Goal: Information Seeking & Learning: Find specific fact

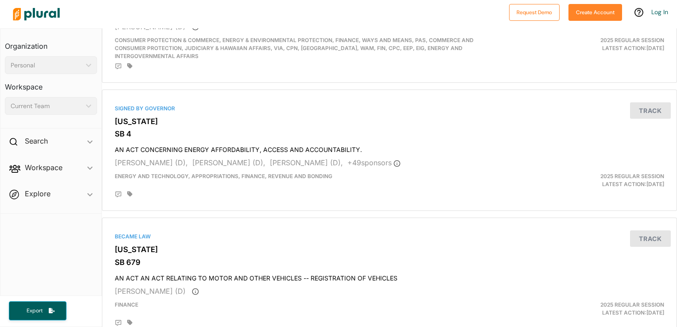
scroll to position [3119, 0]
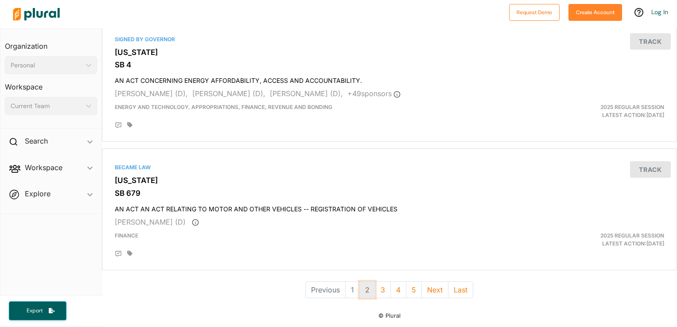
click at [364, 281] on button "2" at bounding box center [367, 289] width 16 height 17
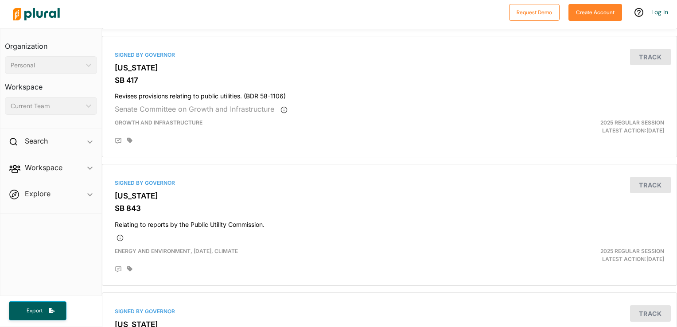
scroll to position [3097, 0]
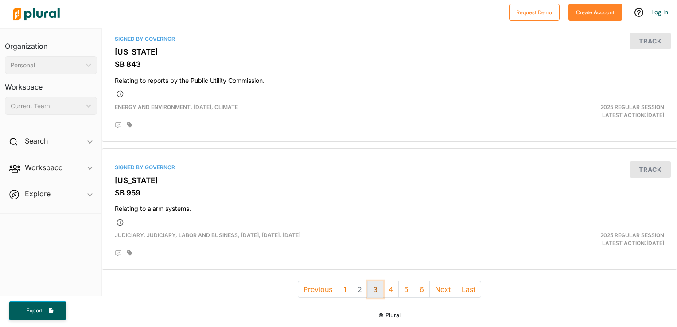
click at [375, 283] on button "3" at bounding box center [375, 289] width 16 height 17
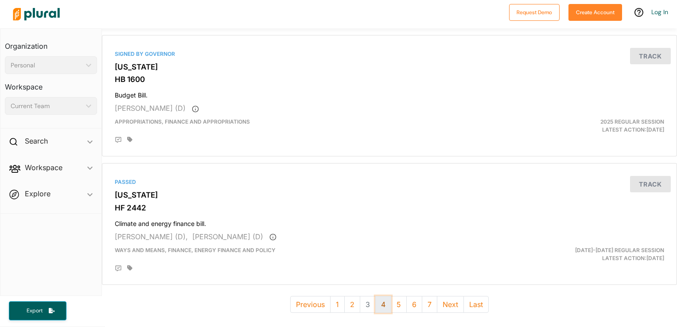
click at [380, 296] on button "4" at bounding box center [383, 304] width 16 height 17
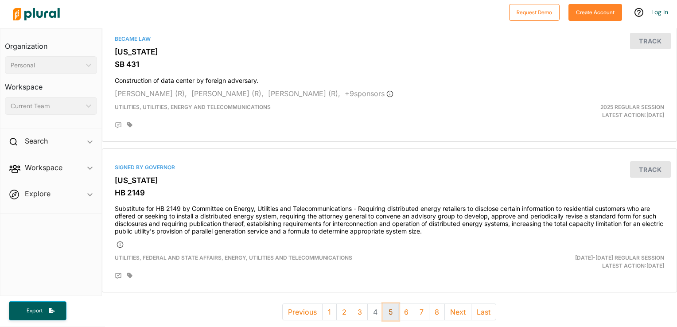
click at [388, 303] on button "5" at bounding box center [391, 311] width 16 height 17
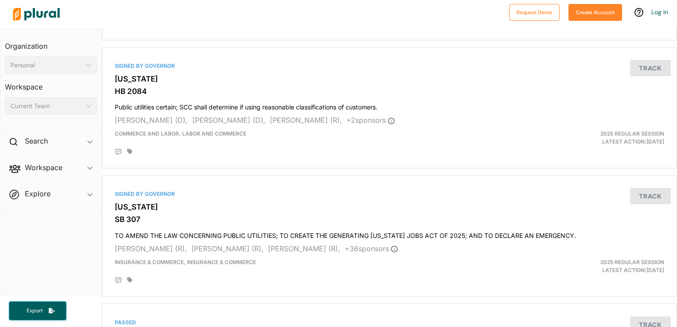
scroll to position [3097, 0]
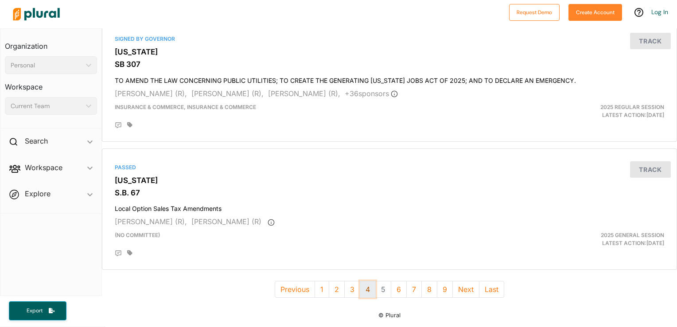
click at [367, 284] on button "4" at bounding box center [368, 289] width 16 height 17
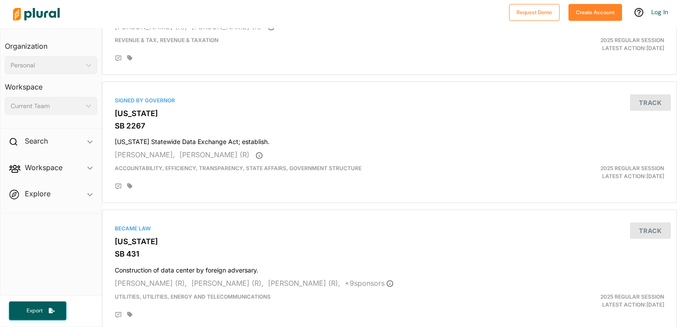
scroll to position [3119, 0]
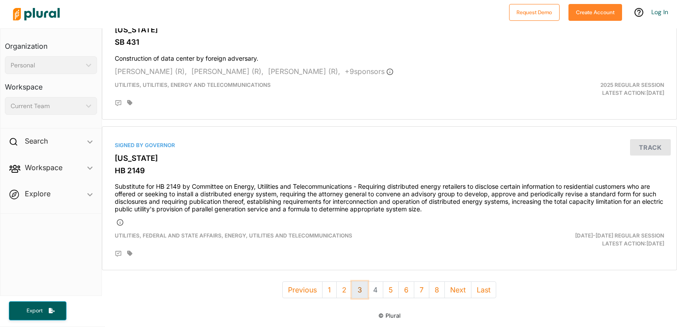
click at [356, 285] on button "3" at bounding box center [360, 289] width 16 height 17
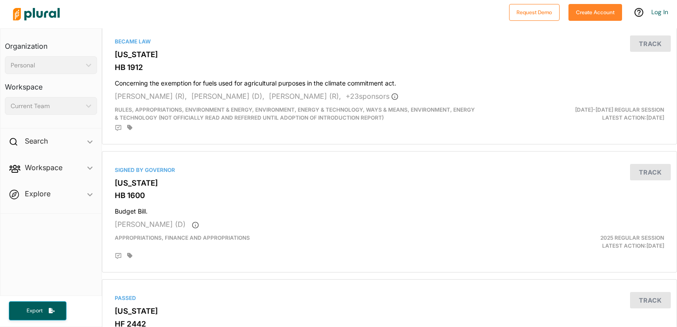
scroll to position [3112, 0]
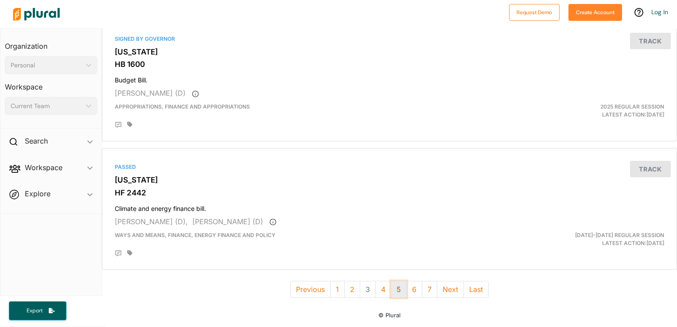
click at [393, 284] on button "5" at bounding box center [398, 289] width 16 height 17
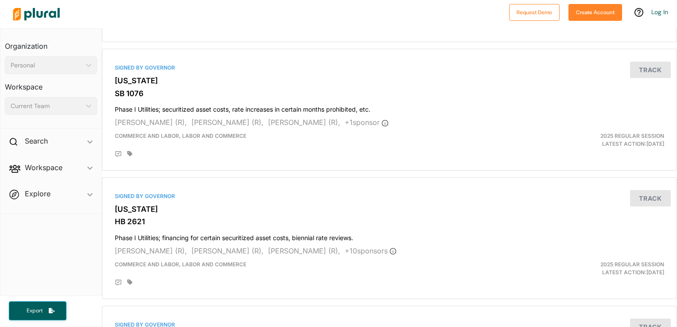
scroll to position [3097, 0]
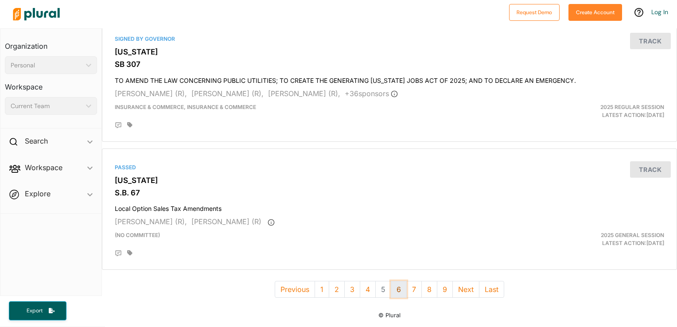
click at [398, 281] on button "6" at bounding box center [398, 289] width 16 height 17
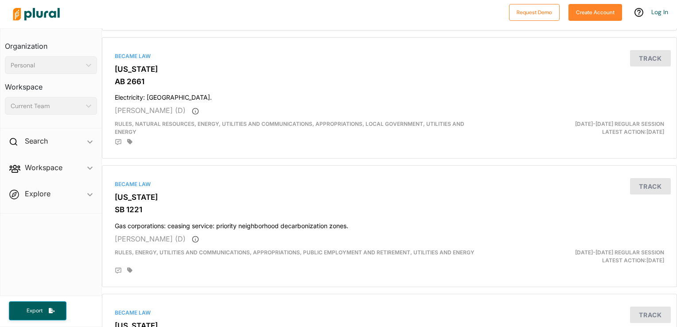
scroll to position [3134, 0]
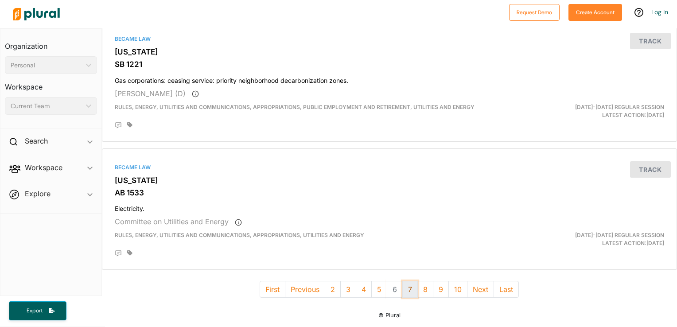
click at [409, 285] on button "7" at bounding box center [409, 289] width 15 height 17
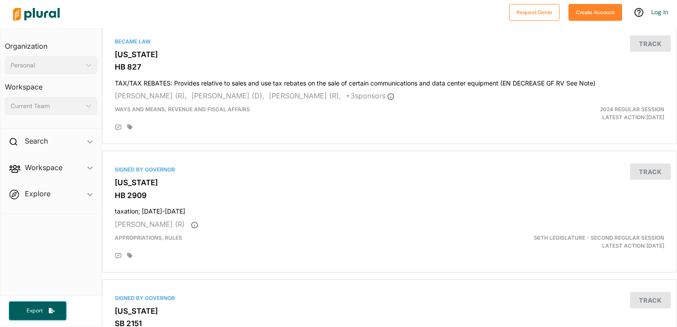
scroll to position [3097, 0]
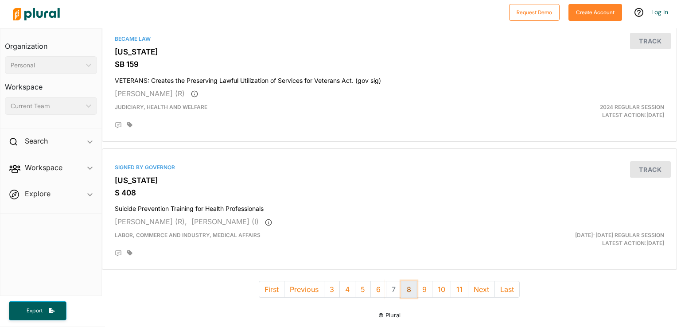
click at [407, 284] on button "8" at bounding box center [409, 289] width 16 height 17
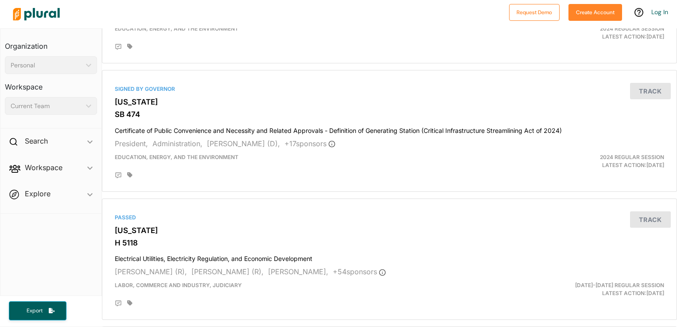
scroll to position [3089, 0]
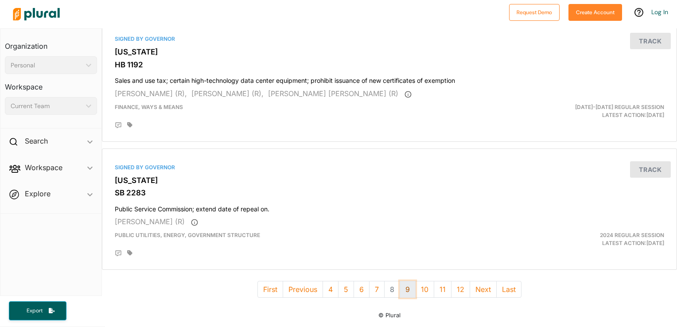
click at [404, 281] on button "9" at bounding box center [407, 289] width 16 height 17
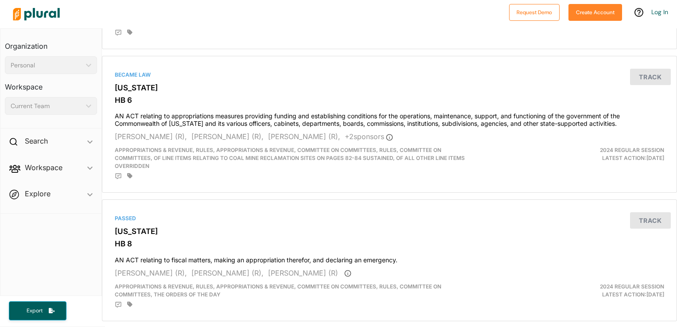
scroll to position [3204, 0]
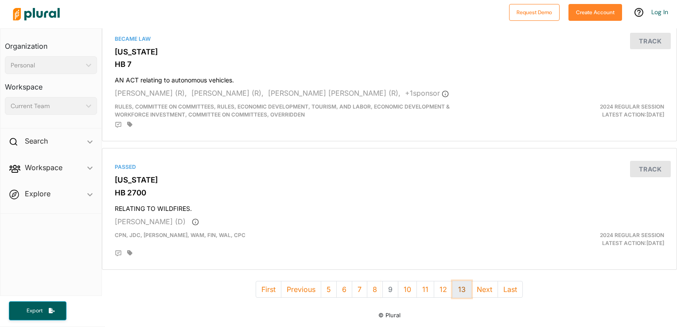
click at [457, 282] on button "13" at bounding box center [461, 289] width 19 height 17
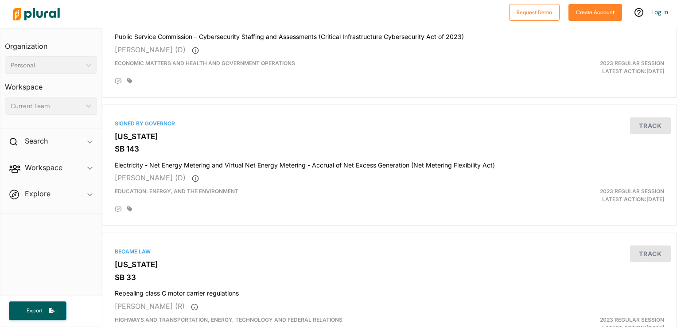
scroll to position [3104, 0]
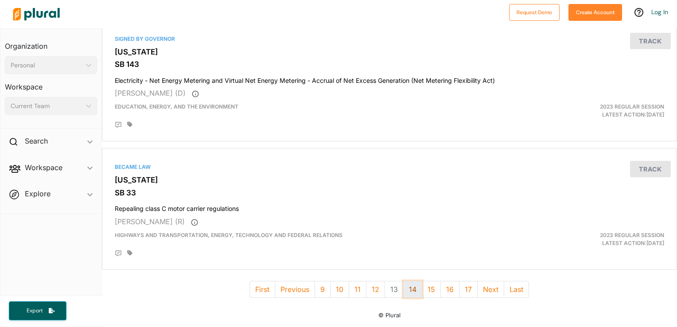
click at [413, 284] on button "14" at bounding box center [412, 289] width 19 height 17
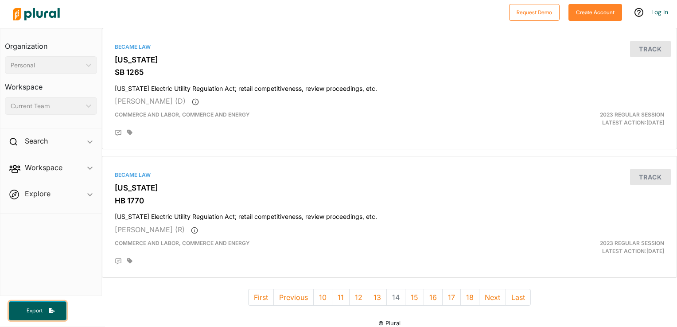
click at [46, 310] on span "Export" at bounding box center [34, 311] width 28 height 8
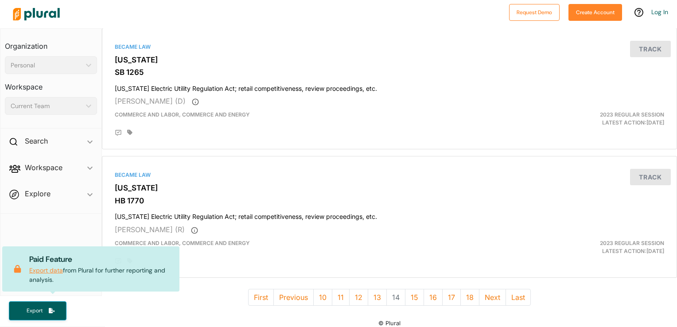
click at [55, 271] on link "Export data" at bounding box center [46, 270] width 34 height 8
click at [89, 66] on polygon at bounding box center [88, 65] width 5 height 3
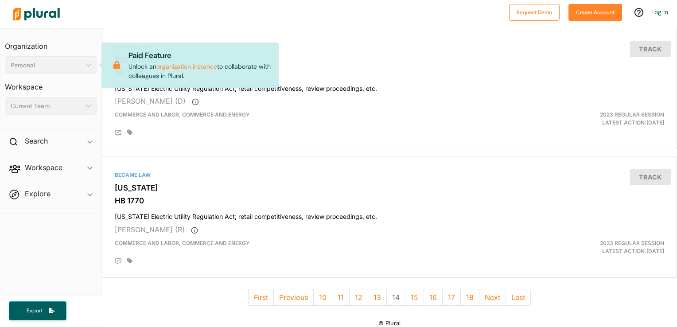
click at [81, 62] on div "Personal" at bounding box center [47, 65] width 72 height 9
click at [81, 106] on div "Current Team" at bounding box center [47, 105] width 72 height 9
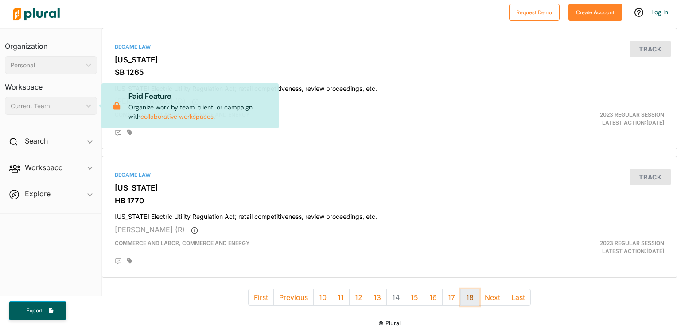
click at [460, 289] on button "18" at bounding box center [469, 297] width 19 height 17
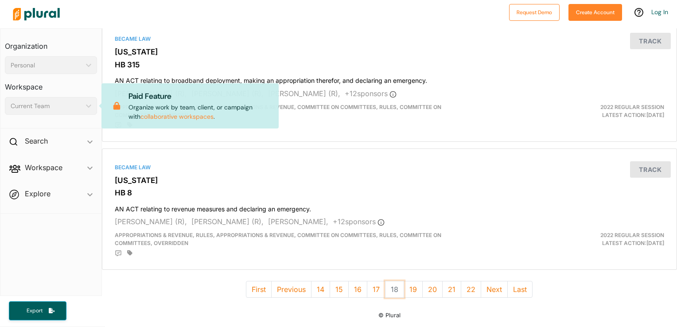
scroll to position [3089, 0]
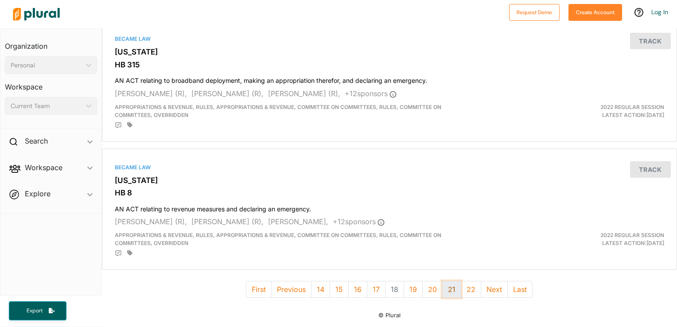
click at [451, 284] on button "21" at bounding box center [451, 289] width 19 height 17
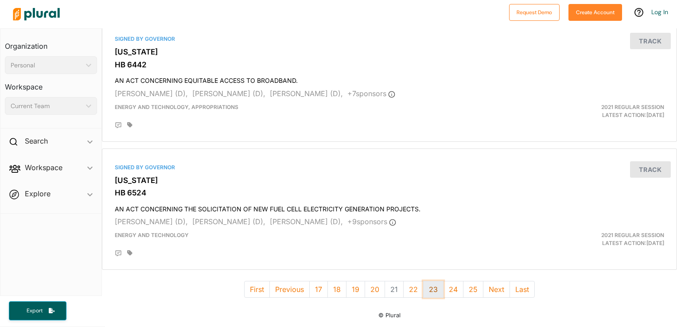
click at [431, 283] on button "23" at bounding box center [433, 289] width 20 height 17
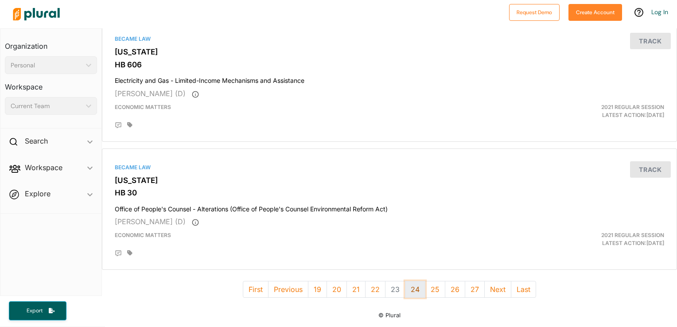
click at [417, 283] on button "24" at bounding box center [415, 289] width 20 height 17
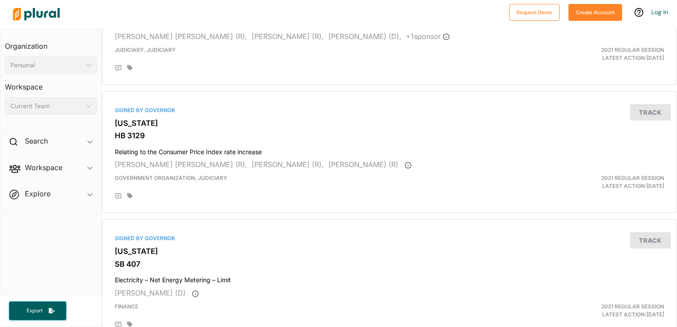
scroll to position [3104, 0]
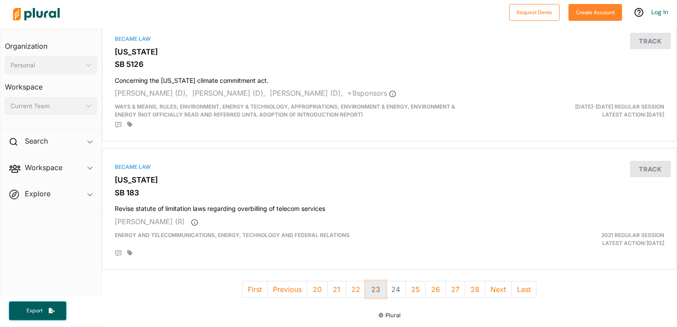
click at [374, 281] on button "23" at bounding box center [375, 289] width 20 height 17
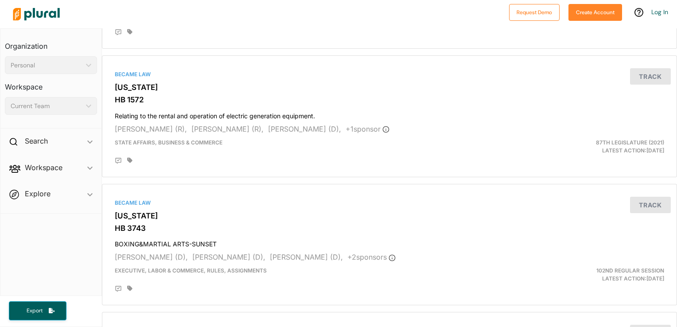
scroll to position [3089, 0]
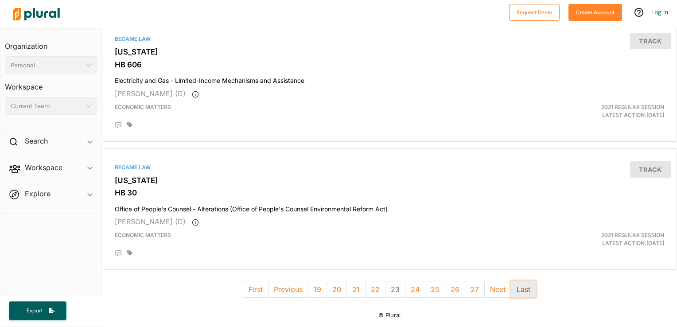
click at [515, 281] on button "Last" at bounding box center [522, 289] width 25 height 17
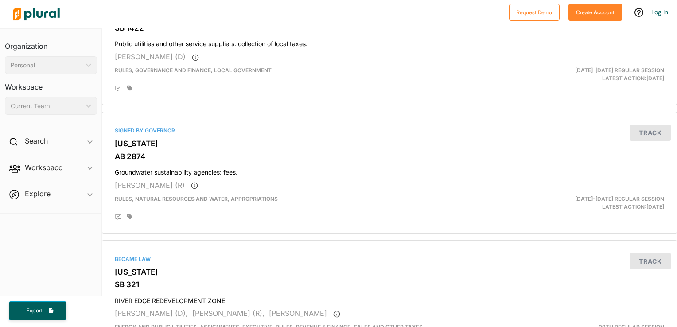
scroll to position [2449, 0]
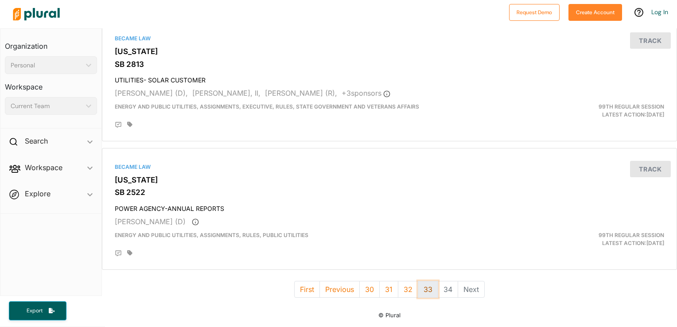
click at [427, 283] on button "33" at bounding box center [428, 289] width 20 height 17
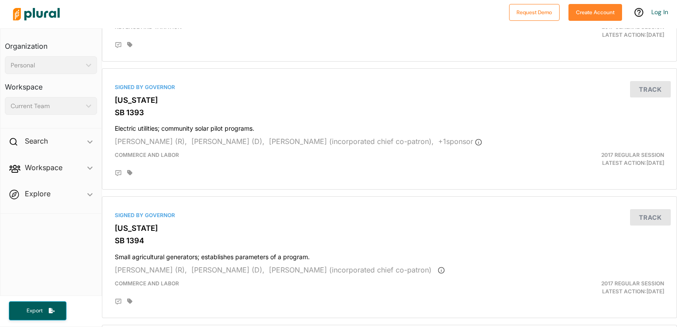
scroll to position [3097, 0]
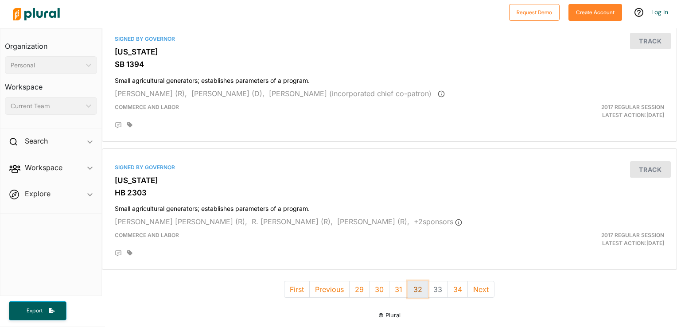
click at [413, 288] on button "32" at bounding box center [417, 289] width 20 height 17
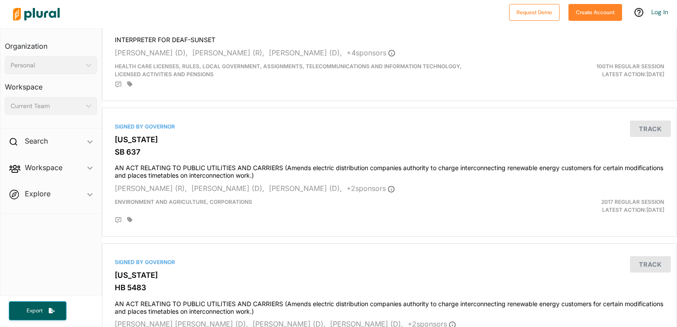
scroll to position [3171, 0]
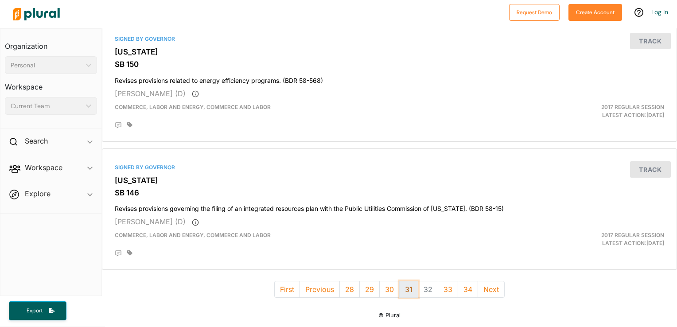
click at [406, 281] on button "31" at bounding box center [408, 289] width 19 height 17
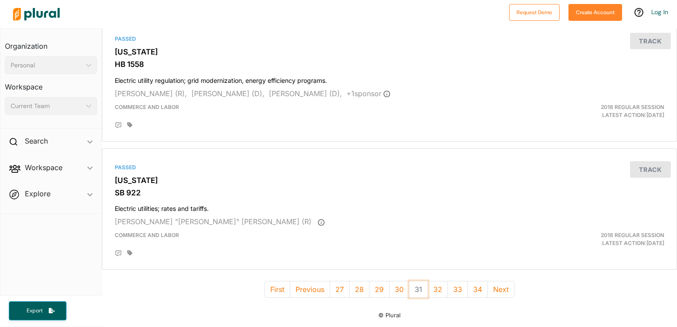
scroll to position [3097, 0]
click at [392, 282] on button "30" at bounding box center [399, 289] width 20 height 17
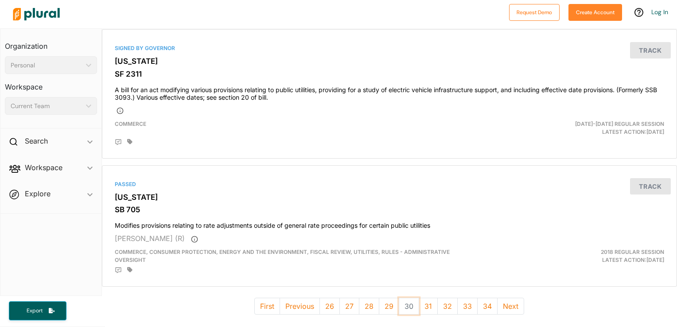
scroll to position [3134, 0]
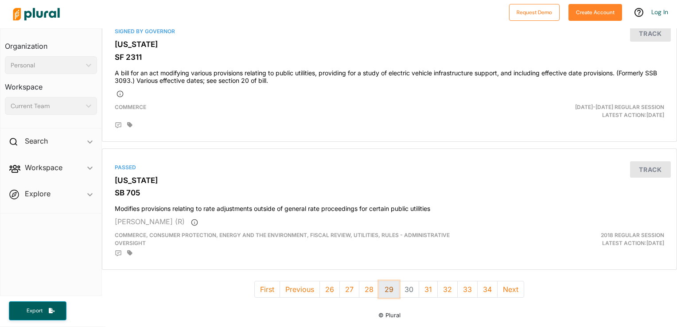
click at [388, 288] on button "29" at bounding box center [389, 289] width 20 height 17
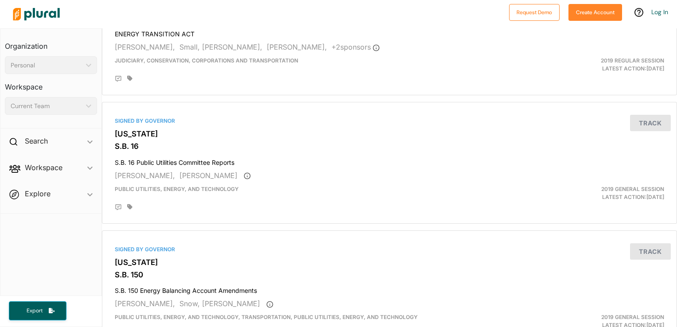
scroll to position [3097, 0]
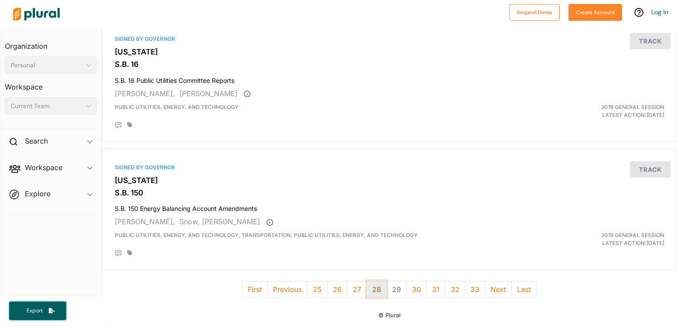
click at [373, 281] on button "28" at bounding box center [376, 289] width 20 height 17
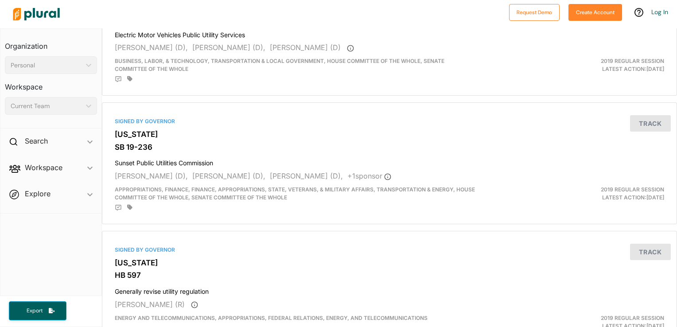
scroll to position [3119, 0]
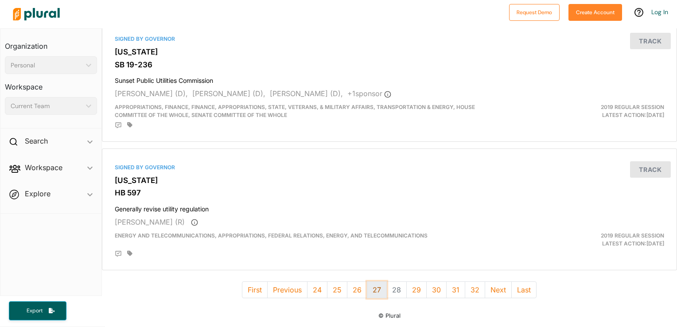
click at [370, 286] on button "27" at bounding box center [377, 289] width 20 height 17
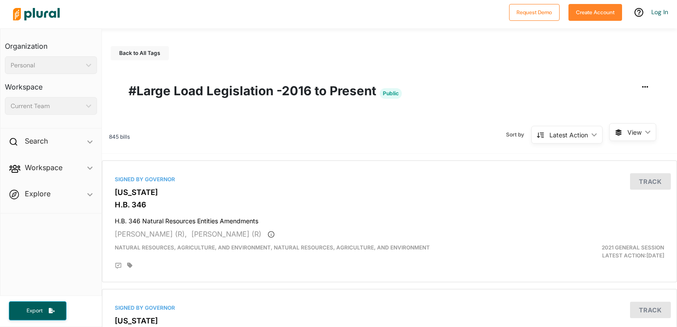
scroll to position [1071, 0]
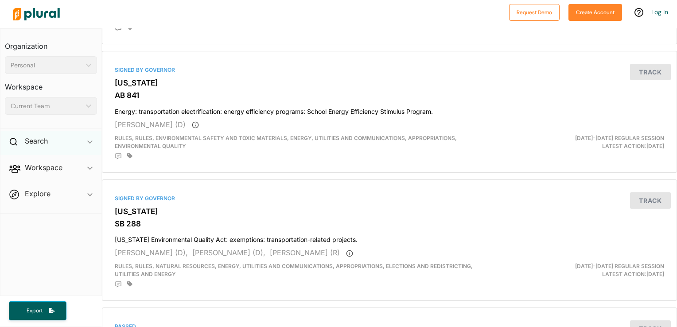
click at [27, 146] on div "Search ic_keyboard_arrow_down" at bounding box center [50, 143] width 101 height 24
click at [32, 164] on h4 "Bills" at bounding box center [53, 161] width 79 height 8
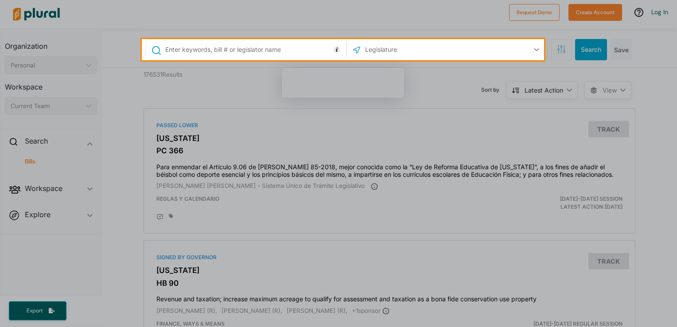
click at [385, 49] on input "text" at bounding box center [411, 49] width 95 height 17
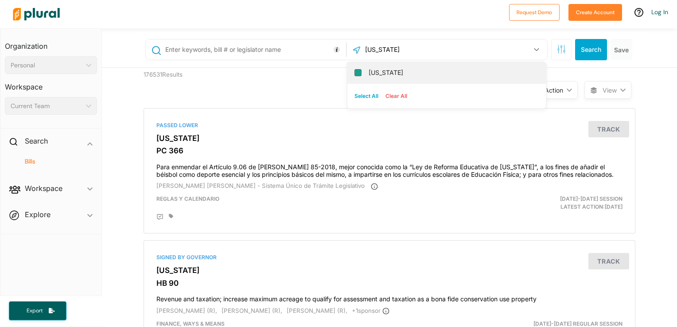
type input "[US_STATE]"
click at [356, 72] on input "[US_STATE]" at bounding box center [357, 72] width 7 height 7
checkbox input "true"
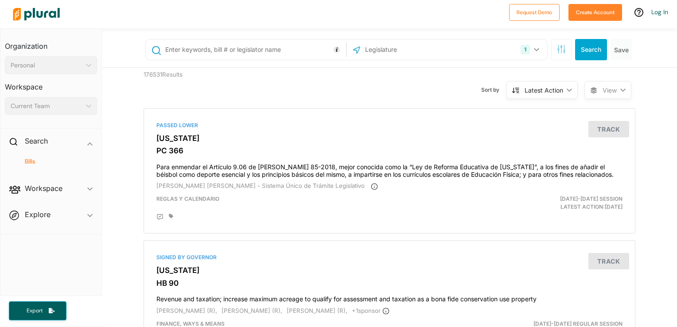
click at [254, 51] on input "text" at bounding box center [253, 49] width 179 height 17
type input "6"
type input "SB 6"
click at [584, 47] on button "Search" at bounding box center [591, 49] width 32 height 21
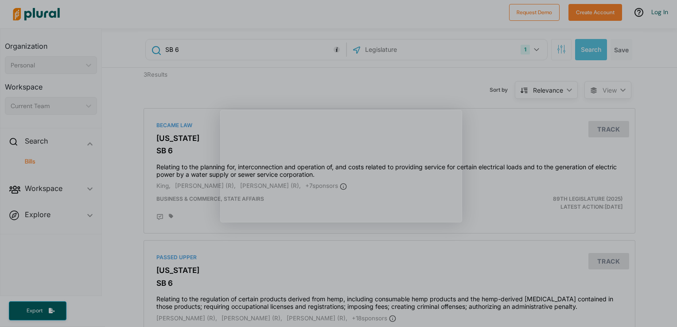
click at [439, 264] on div "Product tour overlay" at bounding box center [338, 163] width 677 height 327
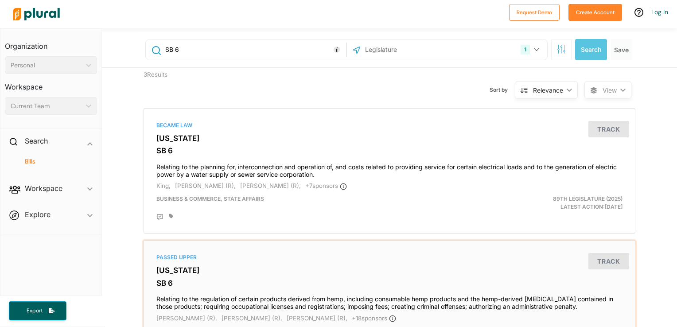
click at [352, 273] on h3 "[US_STATE]" at bounding box center [389, 270] width 466 height 9
